Goal: Transaction & Acquisition: Book appointment/travel/reservation

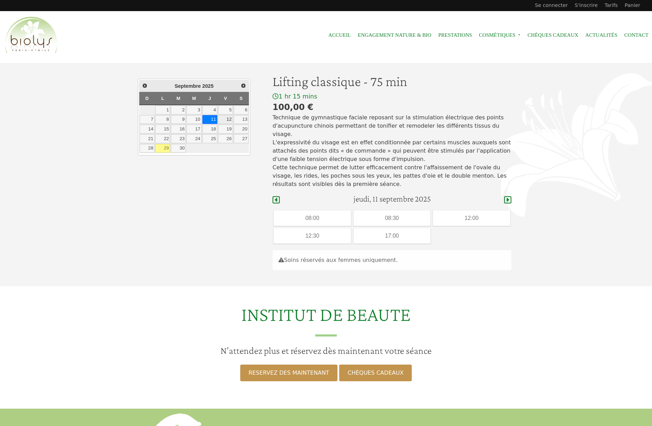
click at [231, 120] on link "12" at bounding box center [225, 119] width 15 height 9
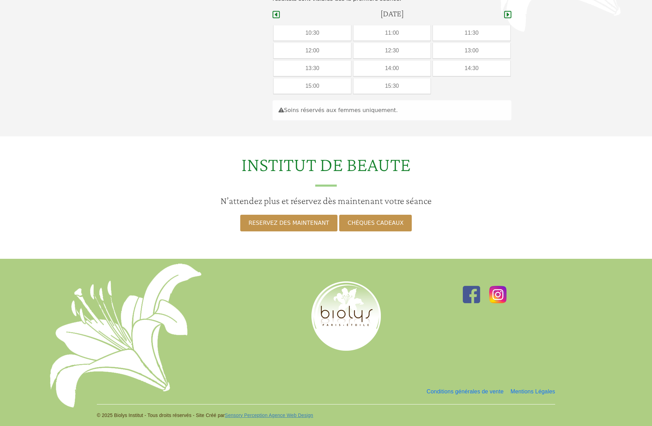
scroll to position [3, 0]
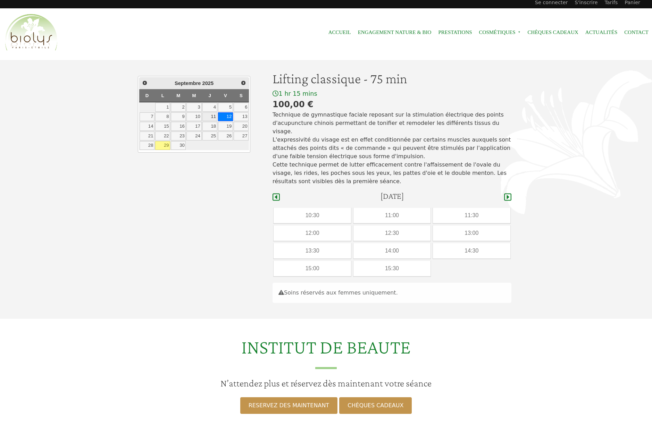
click at [210, 116] on link "11" at bounding box center [209, 117] width 15 height 9
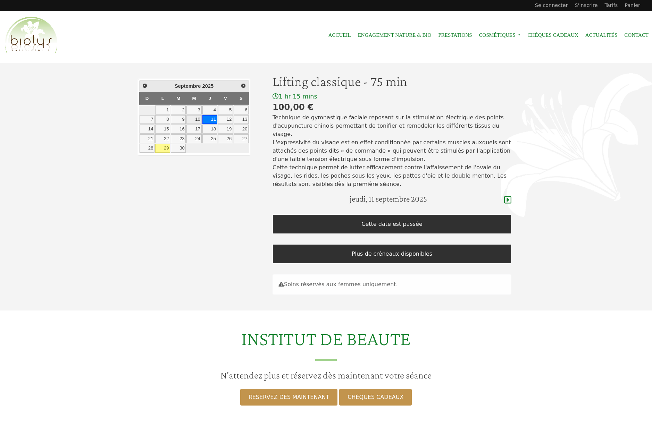
click at [196, 120] on link "10" at bounding box center [194, 119] width 15 height 9
click at [180, 120] on link "9" at bounding box center [178, 119] width 15 height 9
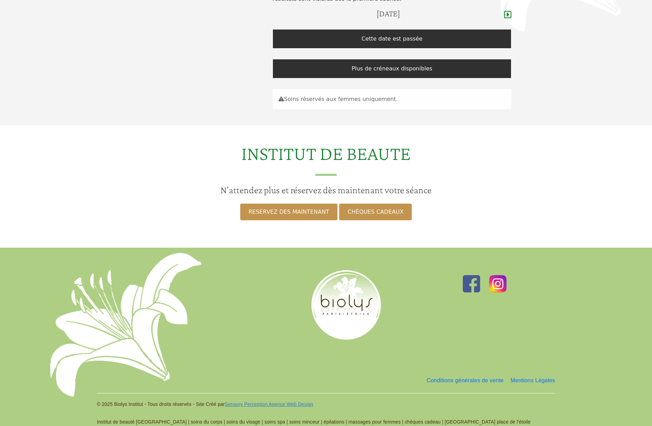
scroll to position [3, 0]
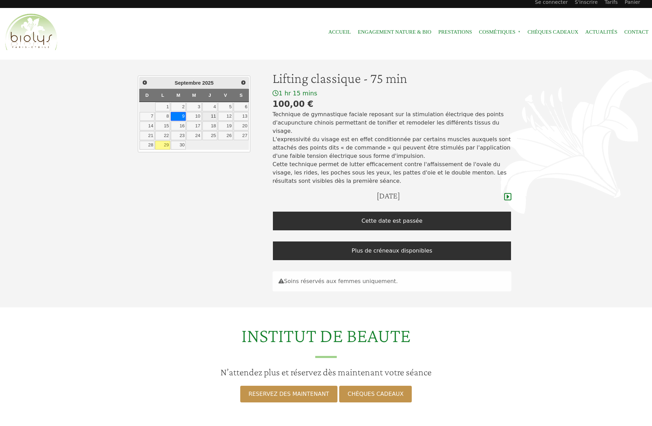
click at [215, 117] on link "11" at bounding box center [209, 116] width 15 height 9
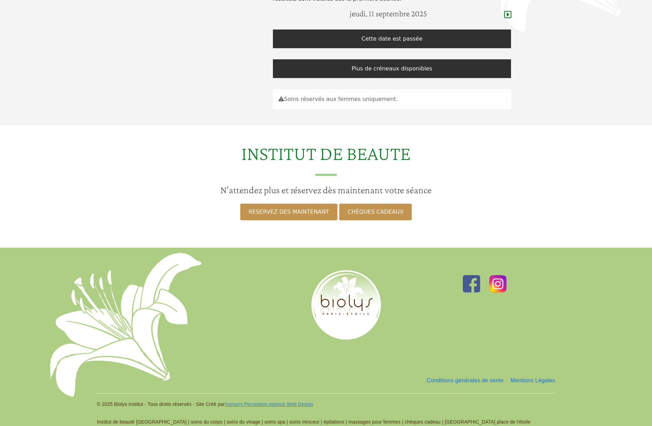
scroll to position [42, 0]
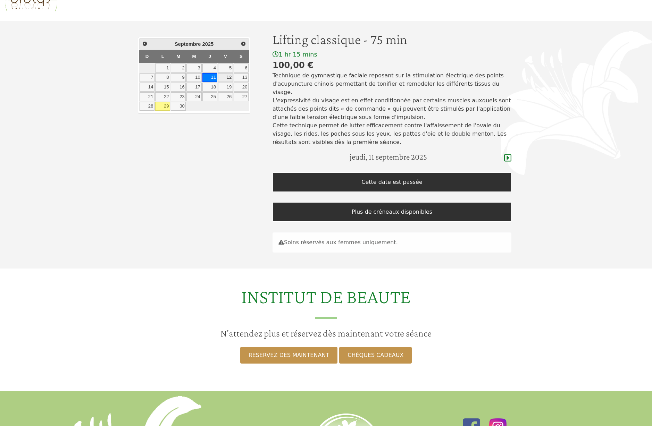
click at [228, 80] on link "12" at bounding box center [225, 77] width 15 height 9
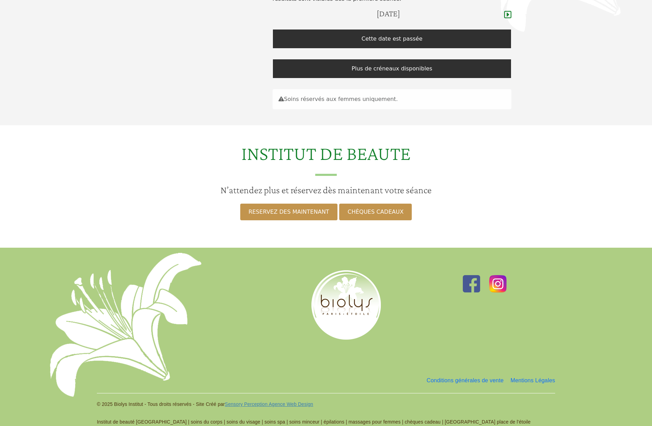
scroll to position [3, 0]
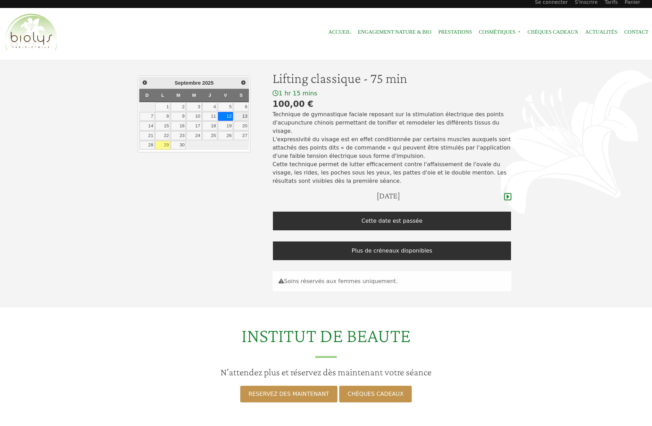
click at [244, 118] on link "13" at bounding box center [241, 116] width 15 height 9
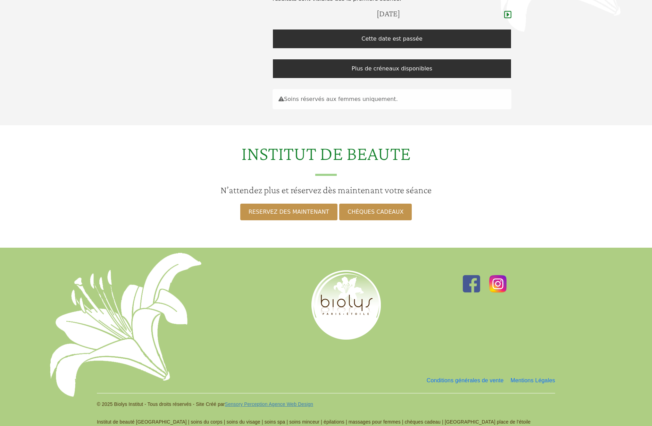
scroll to position [19, 0]
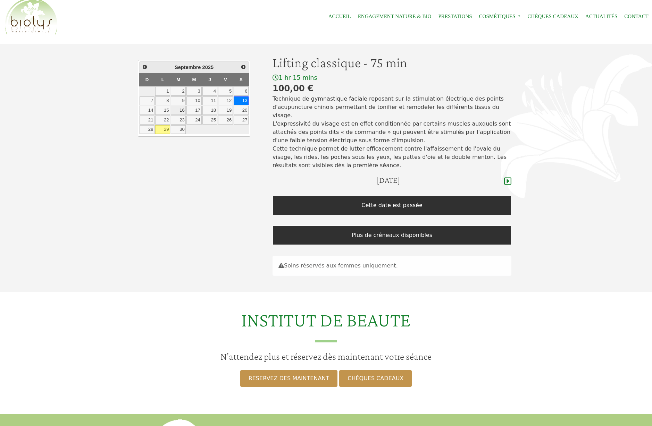
click at [182, 112] on link "16" at bounding box center [178, 110] width 15 height 9
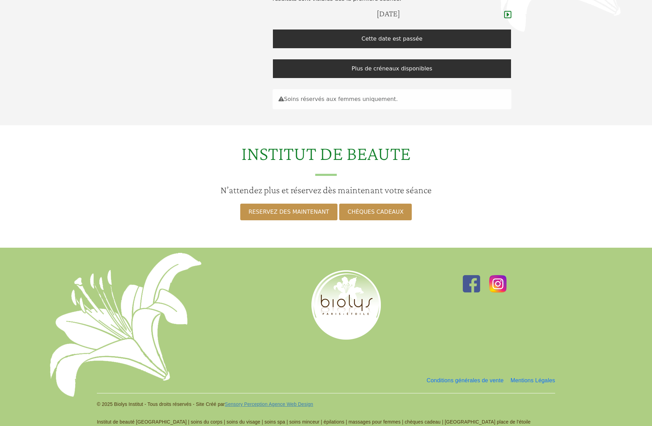
scroll to position [3, 0]
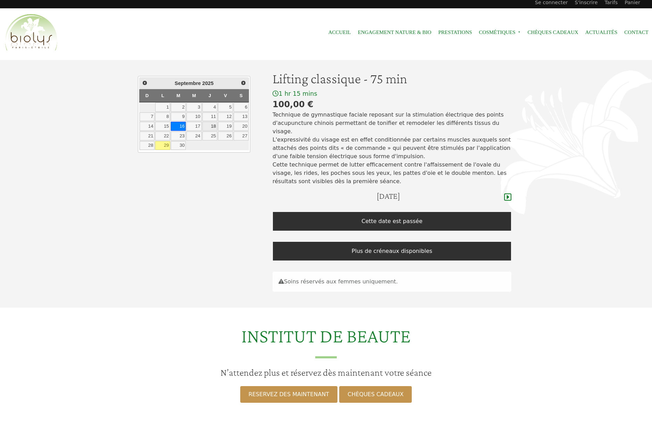
click at [213, 128] on link "18" at bounding box center [209, 126] width 15 height 9
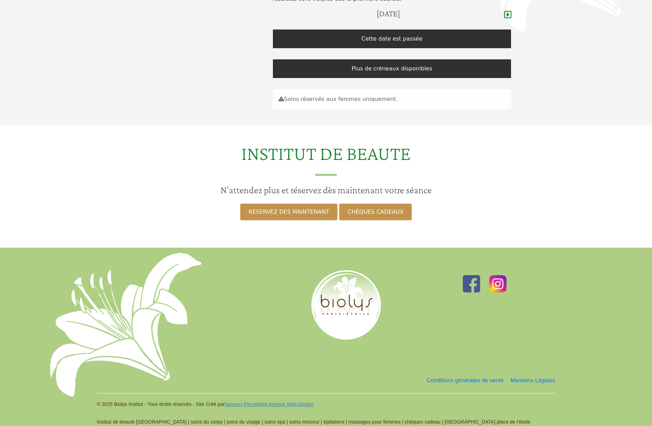
scroll to position [57, 0]
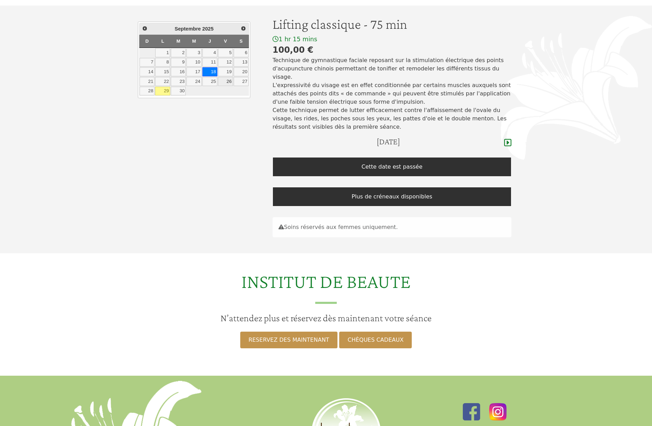
click at [227, 81] on link "26" at bounding box center [225, 81] width 15 height 9
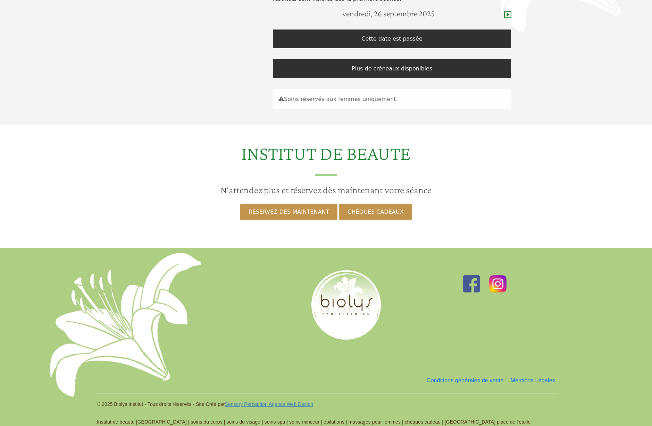
scroll to position [3, 0]
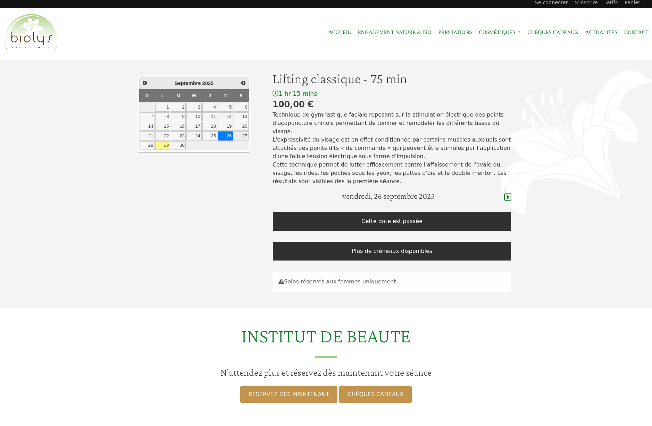
click at [243, 136] on link "27" at bounding box center [241, 136] width 15 height 9
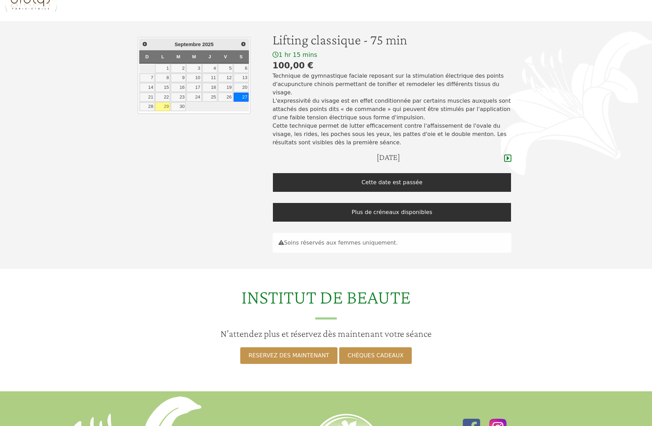
scroll to position [3, 0]
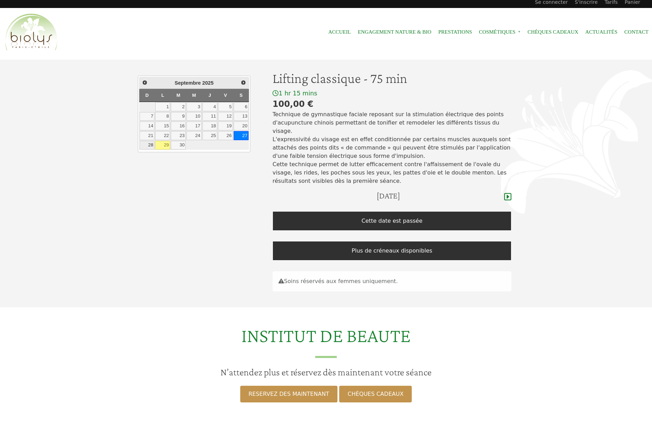
click at [150, 147] on link "28" at bounding box center [147, 145] width 15 height 9
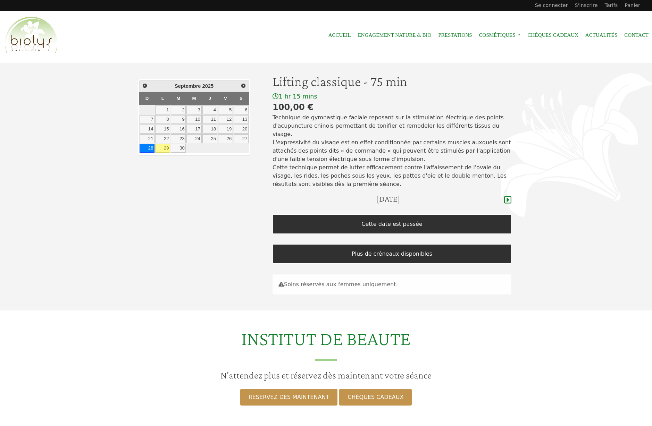
click at [167, 147] on link "29" at bounding box center [162, 148] width 15 height 9
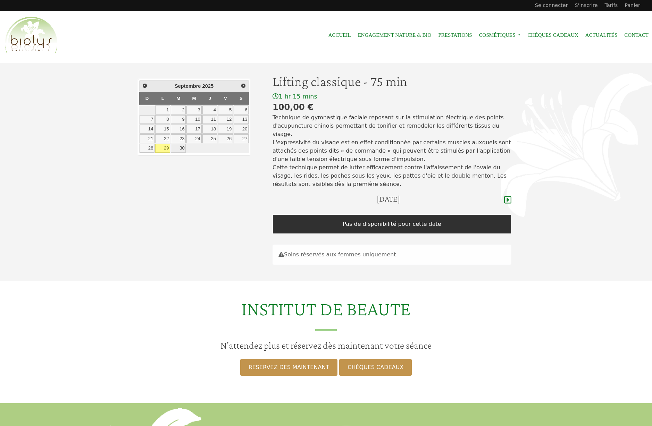
click at [183, 149] on link "30" at bounding box center [178, 148] width 15 height 9
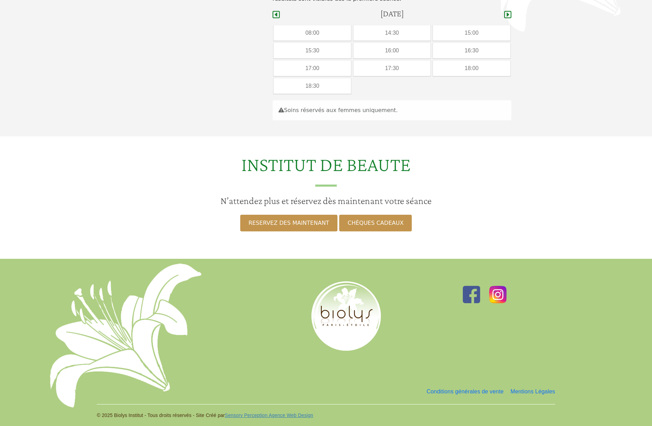
scroll to position [3, 0]
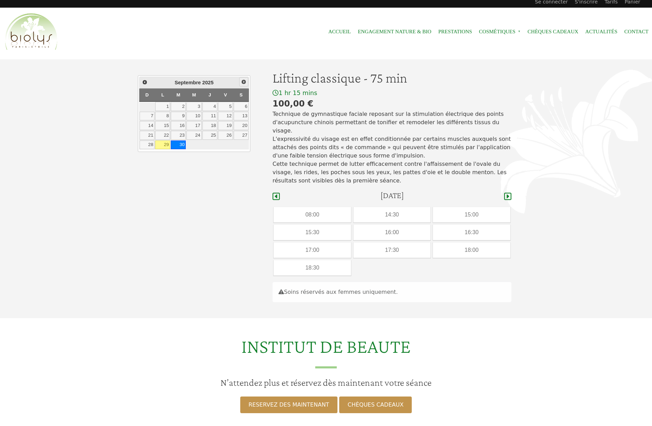
click at [244, 84] on span "Suivant" at bounding box center [244, 82] width 6 height 6
click at [195, 116] on link "8" at bounding box center [194, 116] width 15 height 9
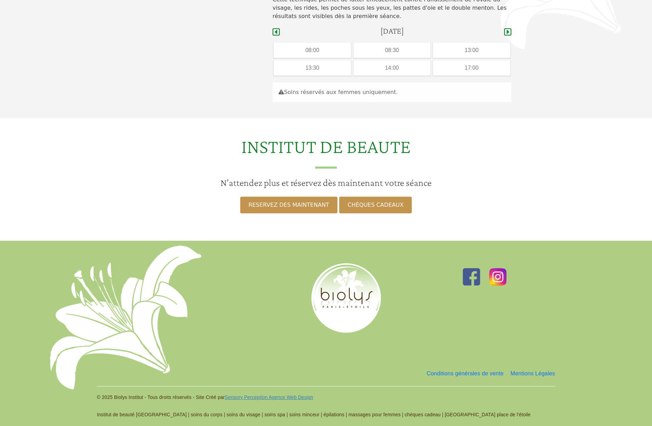
scroll to position [1, 0]
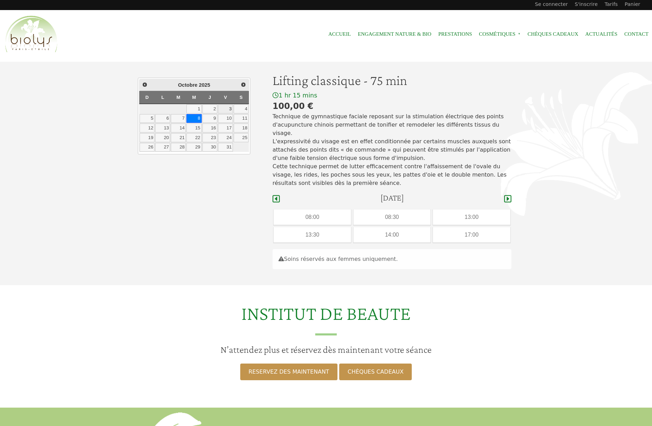
click at [229, 109] on link "3" at bounding box center [225, 109] width 15 height 9
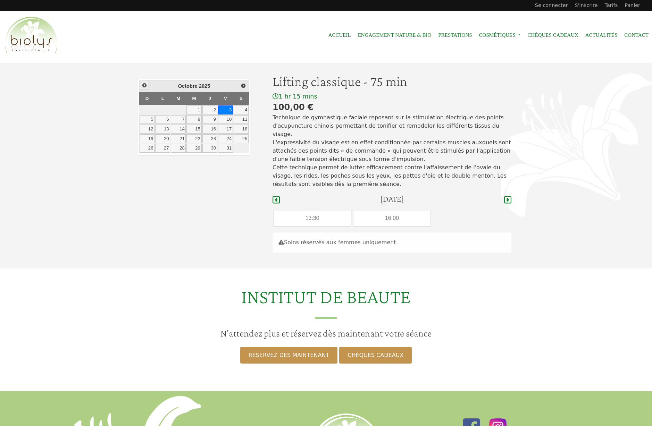
click at [145, 86] on span "Précédent" at bounding box center [145, 86] width 6 height 6
click at [167, 150] on link "29" at bounding box center [162, 148] width 15 height 9
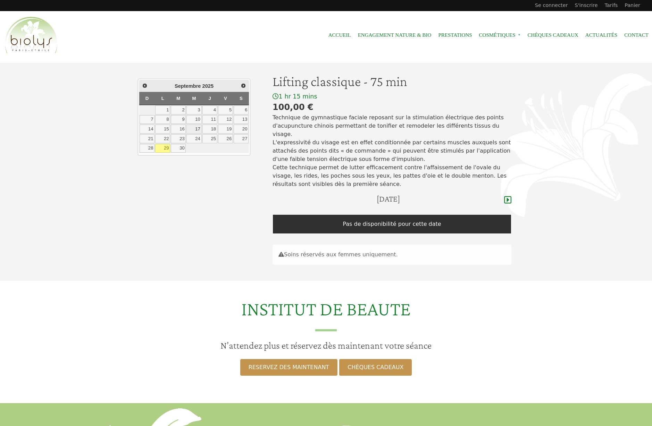
click at [197, 129] on link "17" at bounding box center [194, 129] width 15 height 9
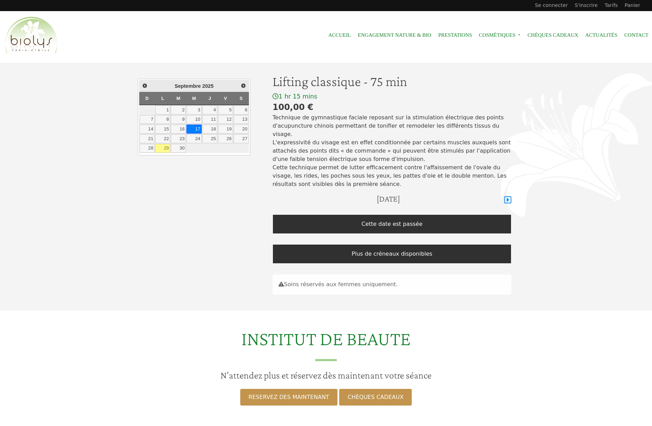
click at [506, 196] on icon at bounding box center [507, 200] width 7 height 8
click at [509, 197] on icon at bounding box center [507, 200] width 7 height 7
click at [508, 197] on icon at bounding box center [507, 200] width 7 height 7
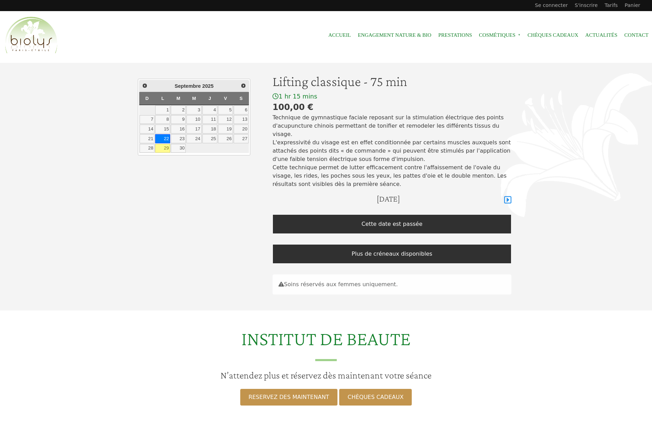
click at [508, 197] on icon at bounding box center [507, 200] width 7 height 7
click at [212, 120] on link "11" at bounding box center [209, 119] width 15 height 9
drag, startPoint x: 602, startPoint y: 188, endPoint x: 597, endPoint y: 190, distance: 5.6
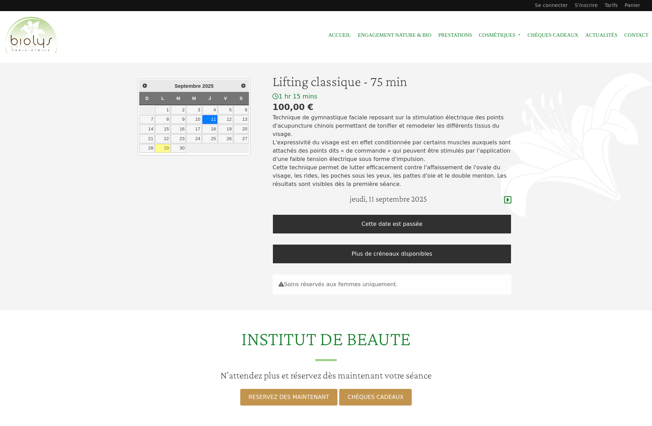
click at [602, 188] on div "Lifting classique - 75 min 1 hr 15 mins 100,00 € Technique de gymnastique facia…" at bounding box center [326, 187] width 652 height 248
click at [575, 211] on div "Lifting classique - 75 min 1 hr 15 mins 100,00 € Technique de gymnastique facia…" at bounding box center [326, 187] width 652 height 248
click at [454, 38] on link "Prestations" at bounding box center [455, 35] width 34 height 16
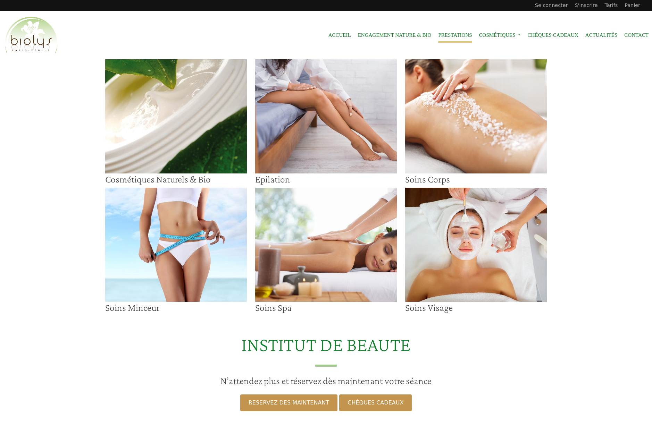
click at [340, 124] on img at bounding box center [326, 116] width 142 height 114
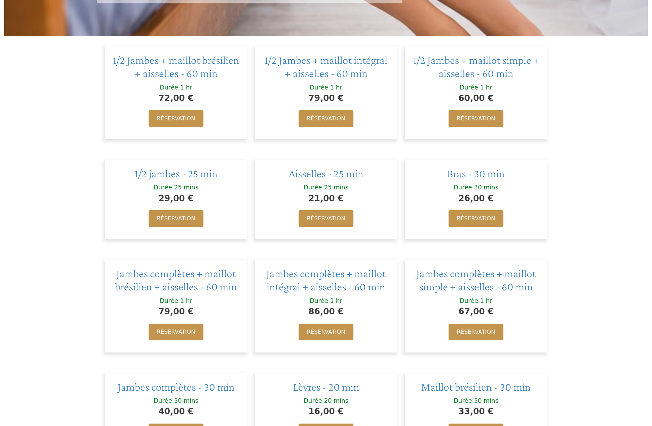
scroll to position [169, 0]
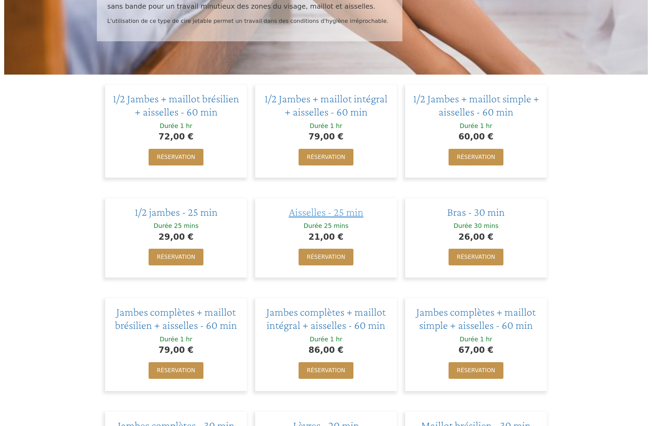
click at [317, 214] on span "Aisselles - 25 min" at bounding box center [326, 212] width 75 height 13
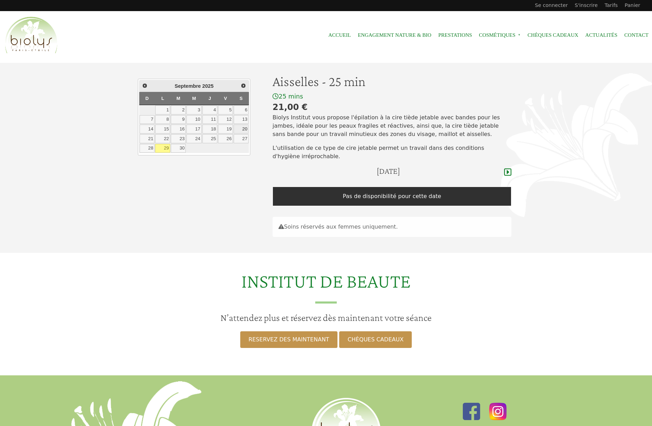
click at [246, 131] on link "20" at bounding box center [241, 129] width 15 height 9
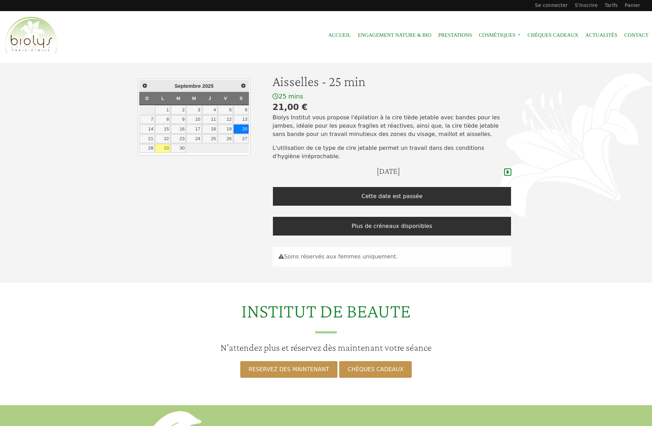
click at [164, 148] on link "29" at bounding box center [162, 148] width 15 height 9
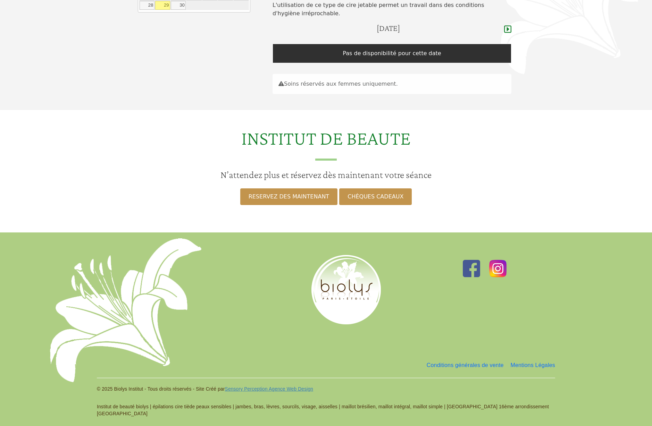
scroll to position [15, 0]
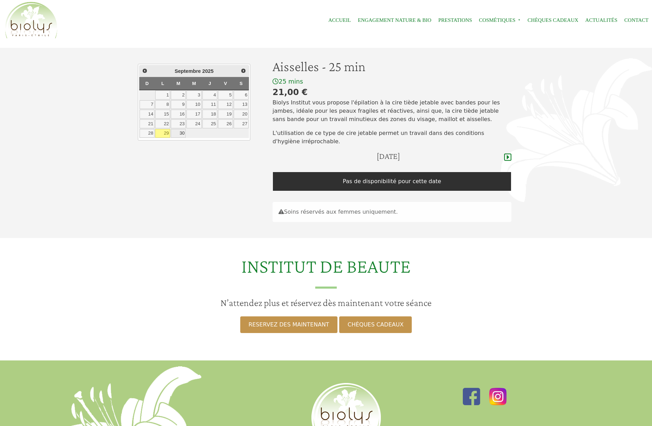
click at [181, 134] on link "30" at bounding box center [178, 133] width 15 height 9
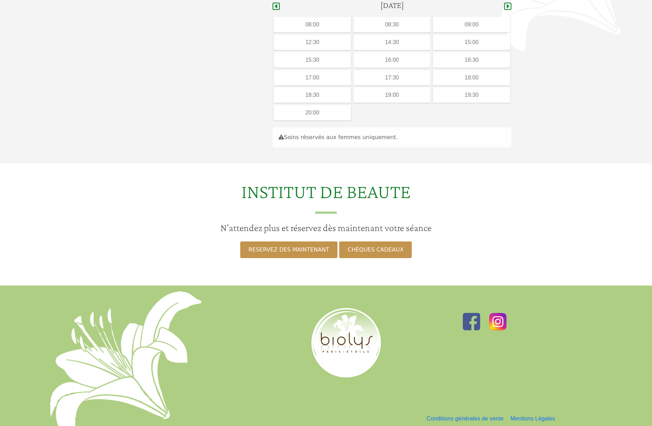
scroll to position [38, 0]
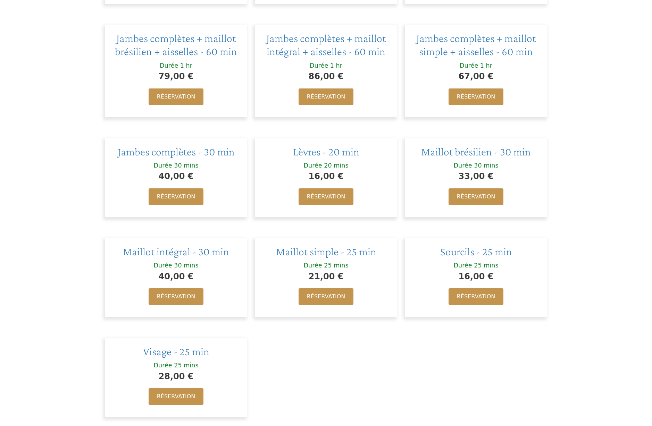
scroll to position [339, 0]
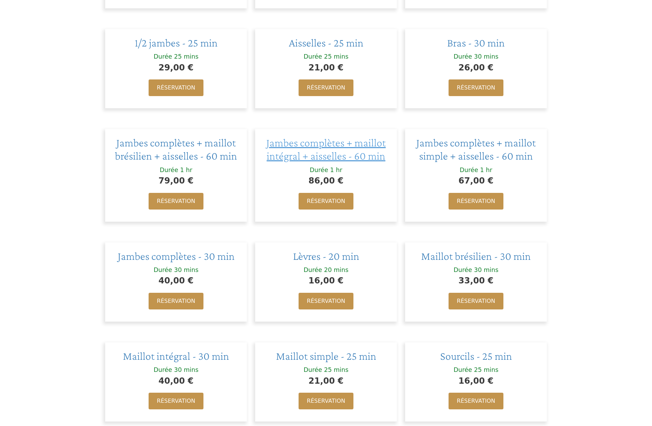
click at [328, 157] on span "Jambes complètes + maillot intégral + aisselles - 60 min" at bounding box center [325, 149] width 119 height 26
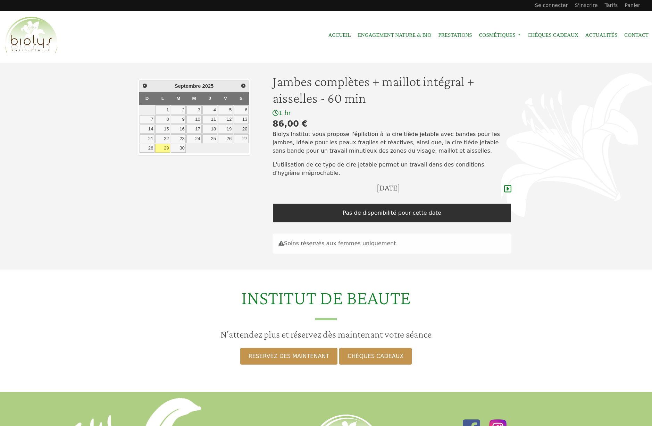
click at [242, 130] on link "20" at bounding box center [241, 129] width 15 height 9
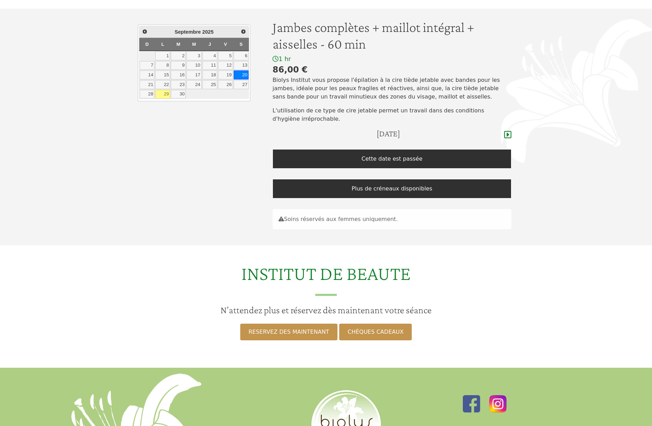
scroll to position [12, 0]
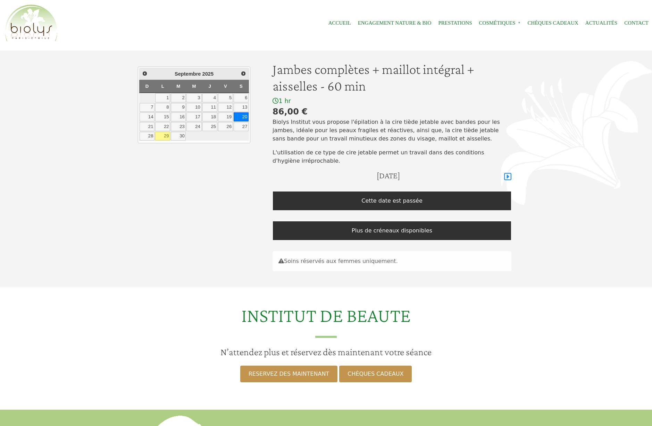
click at [510, 177] on icon at bounding box center [507, 177] width 7 height 8
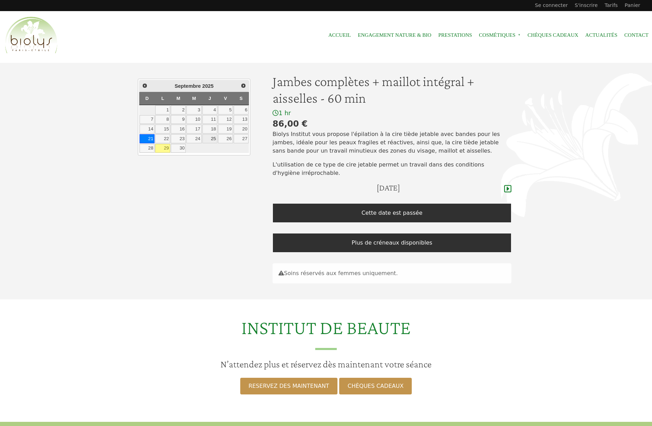
click at [210, 140] on link "25" at bounding box center [209, 138] width 15 height 9
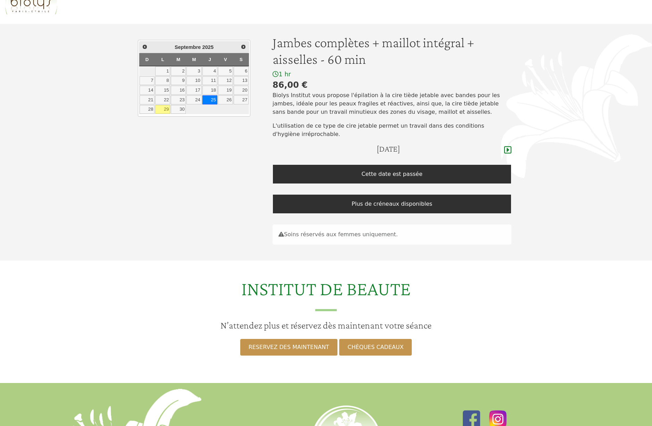
scroll to position [34, 0]
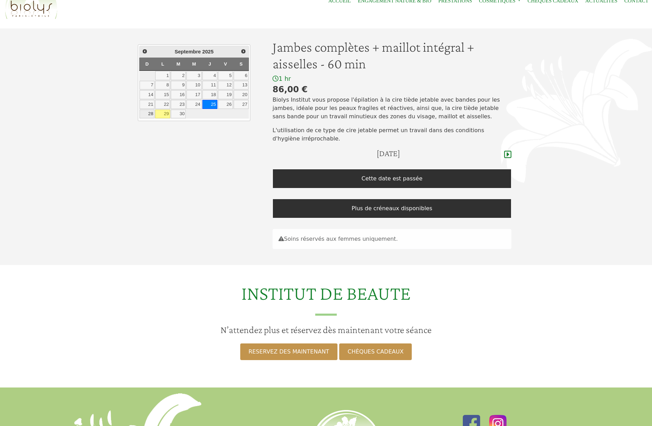
click at [149, 116] on link "28" at bounding box center [147, 114] width 15 height 9
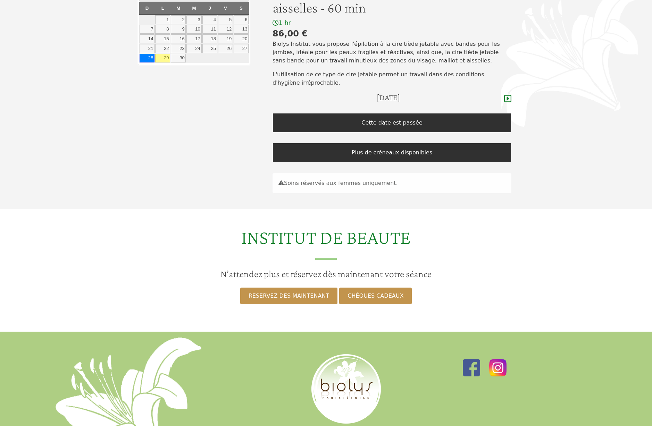
scroll to position [52, 0]
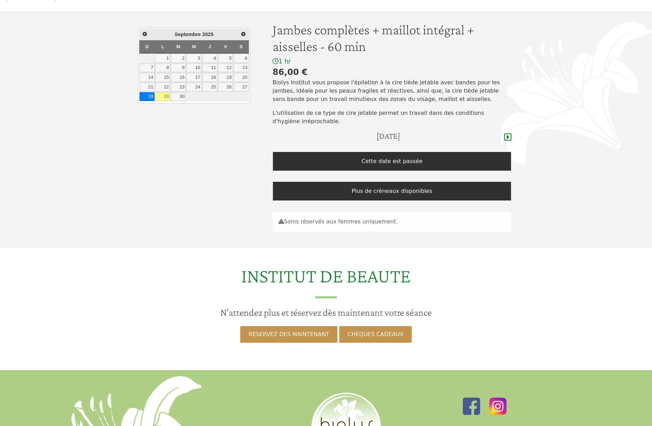
click at [165, 98] on link "29" at bounding box center [162, 96] width 15 height 9
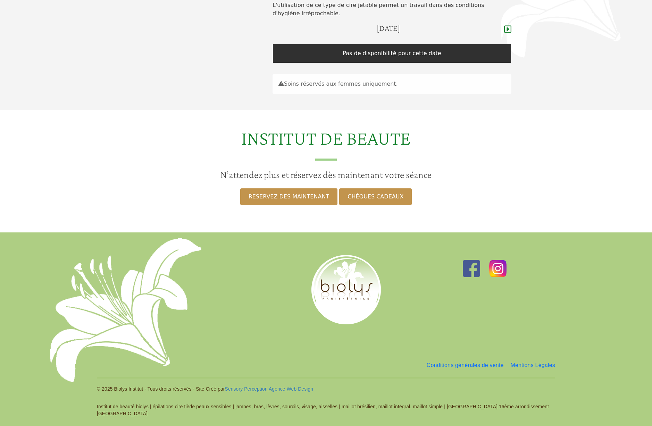
scroll to position [28, 0]
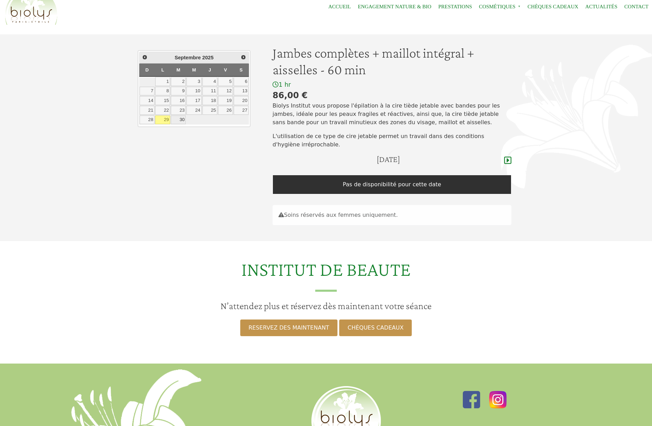
click at [182, 120] on link "30" at bounding box center [178, 120] width 15 height 9
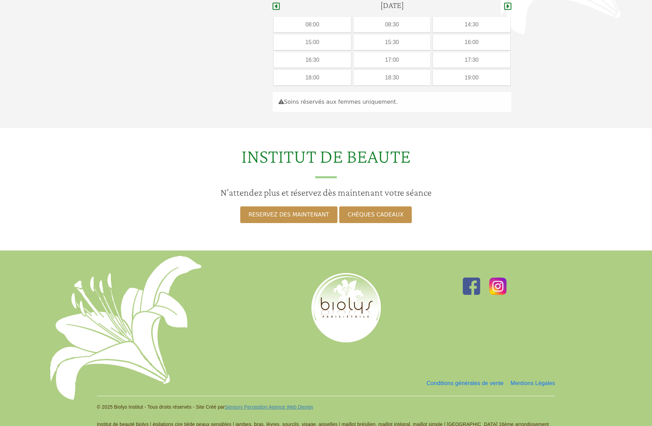
scroll to position [0, 0]
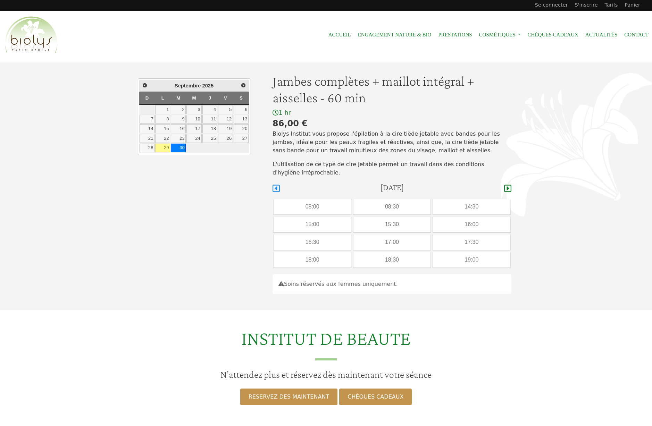
click at [278, 189] on icon at bounding box center [276, 188] width 7 height 7
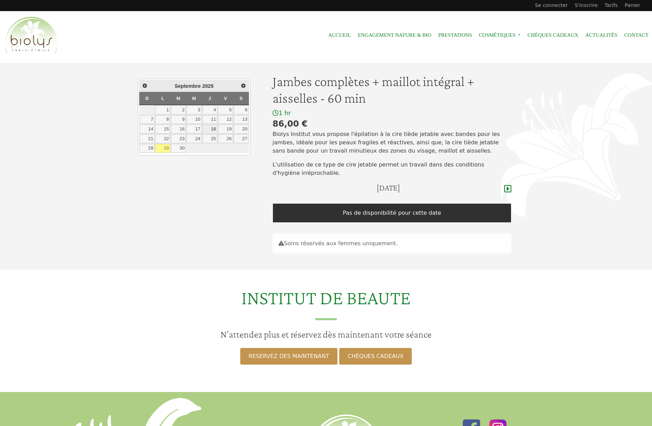
click at [212, 129] on link "18" at bounding box center [209, 129] width 15 height 9
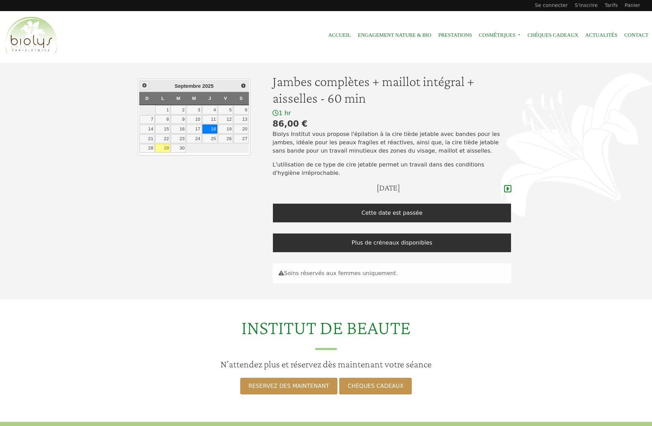
click at [145, 85] on span "Précédent" at bounding box center [145, 86] width 6 height 6
click at [183, 120] on link "8" at bounding box center [178, 119] width 15 height 9
click at [243, 86] on span "Suivant" at bounding box center [244, 86] width 6 height 6
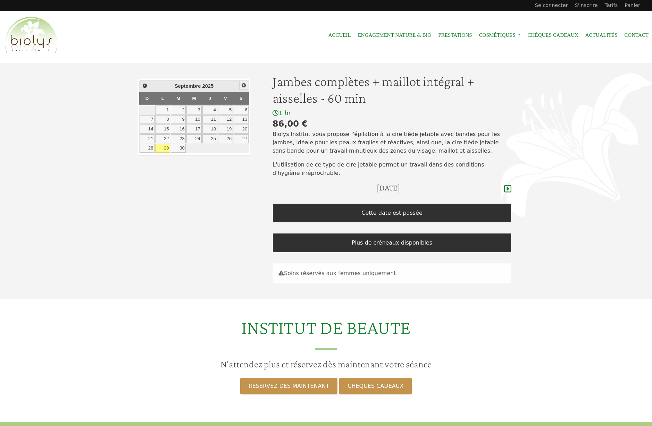
click at [243, 86] on span "Suivant" at bounding box center [244, 86] width 6 height 6
click at [198, 122] on link "10" at bounding box center [194, 119] width 15 height 9
